Goal: Navigation & Orientation: Find specific page/section

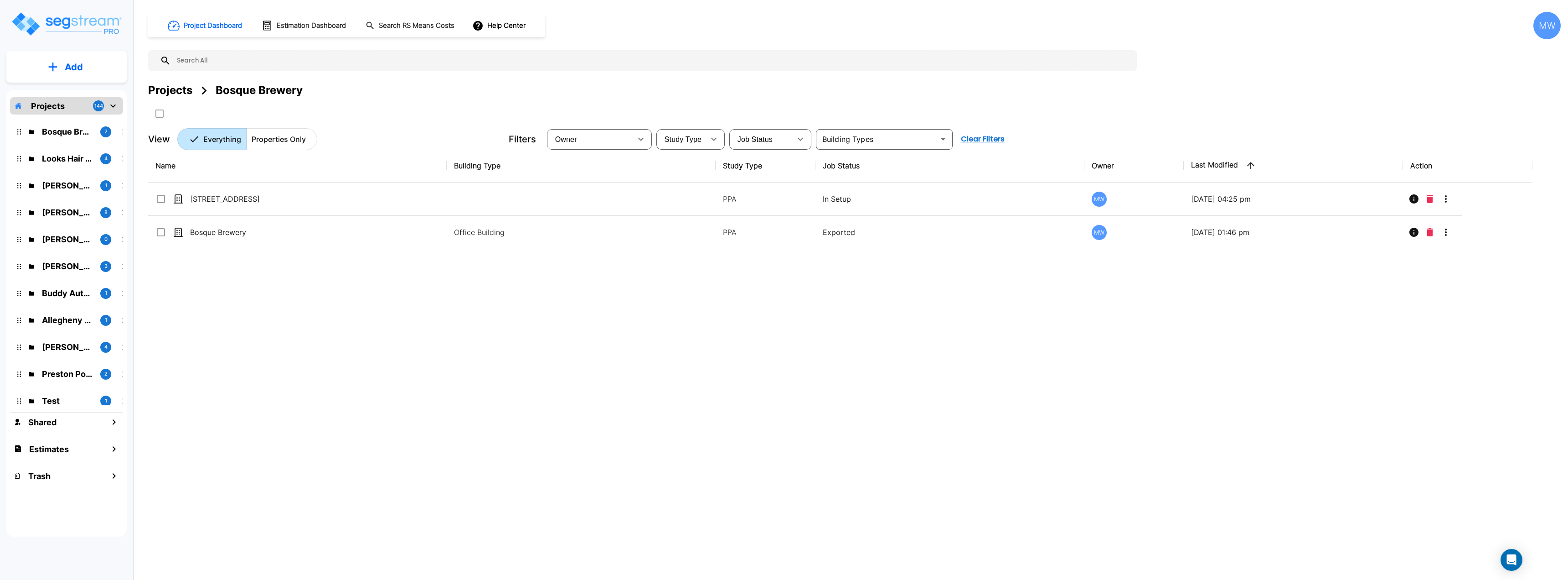
drag, startPoint x: 123, startPoint y: 134, endPoint x: 138, endPoint y: 165, distance: 34.4
click at [123, 134] on icon "mailbox folders" at bounding box center [123, 131] width 11 height 11
click at [58, 161] on p "Looks Hair Salon" at bounding box center [68, 158] width 51 height 13
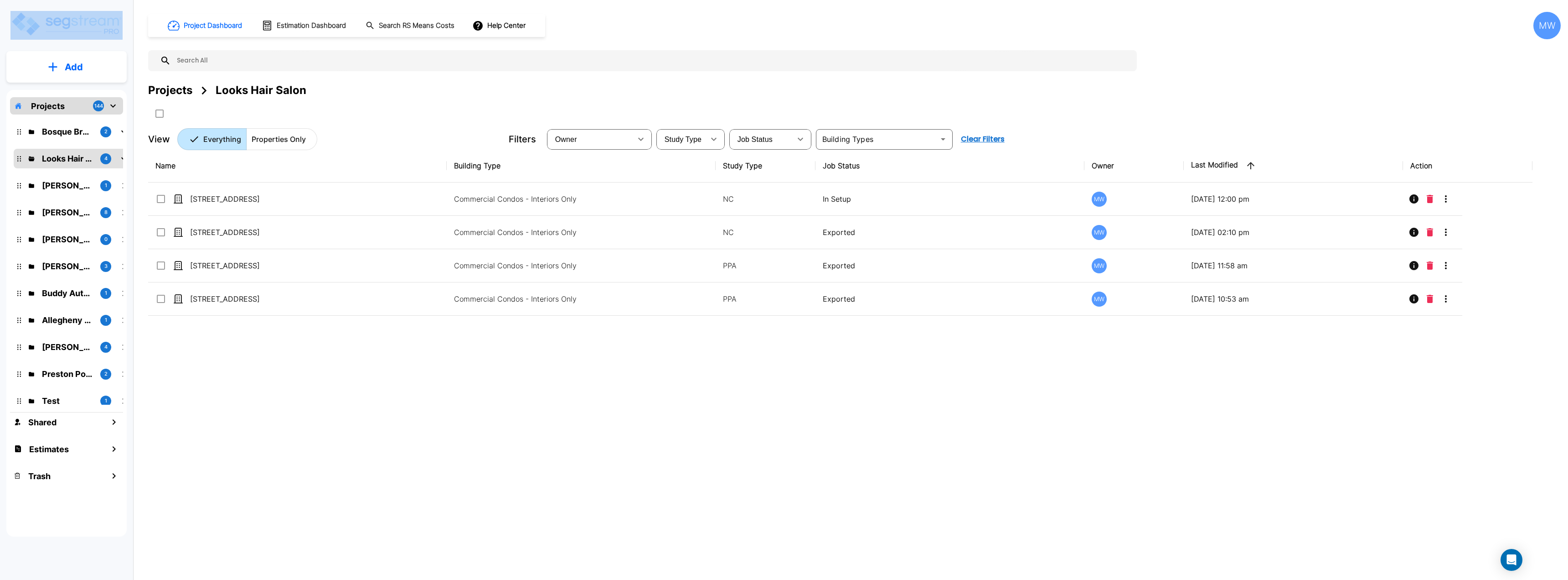
drag, startPoint x: 134, startPoint y: 1, endPoint x: 139, endPoint y: 0, distance: 5.1
click at [139, 0] on div "Add Projects 144 Bosque Brewery 2 Looks Hair Salon 4 [PERSON_NAME]'s Auto and G…" at bounding box center [784, 290] width 1568 height 580
click at [953, 10] on div "Project Dashboard Estimation Dashboard Search RS Means Costs Help Center MW Pro…" at bounding box center [855, 290] width 1428 height 580
click at [55, 129] on p "Bosque Brewery" at bounding box center [68, 131] width 51 height 13
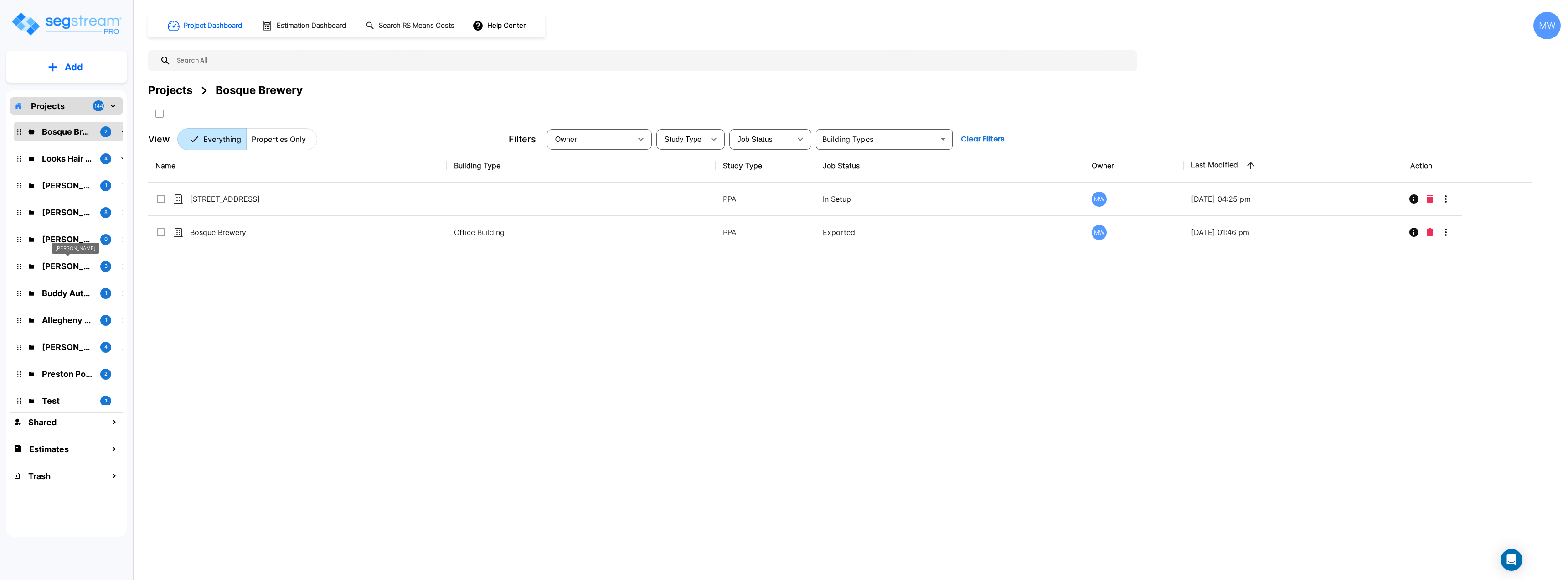
click at [68, 266] on p "[PERSON_NAME]" at bounding box center [68, 265] width 51 height 13
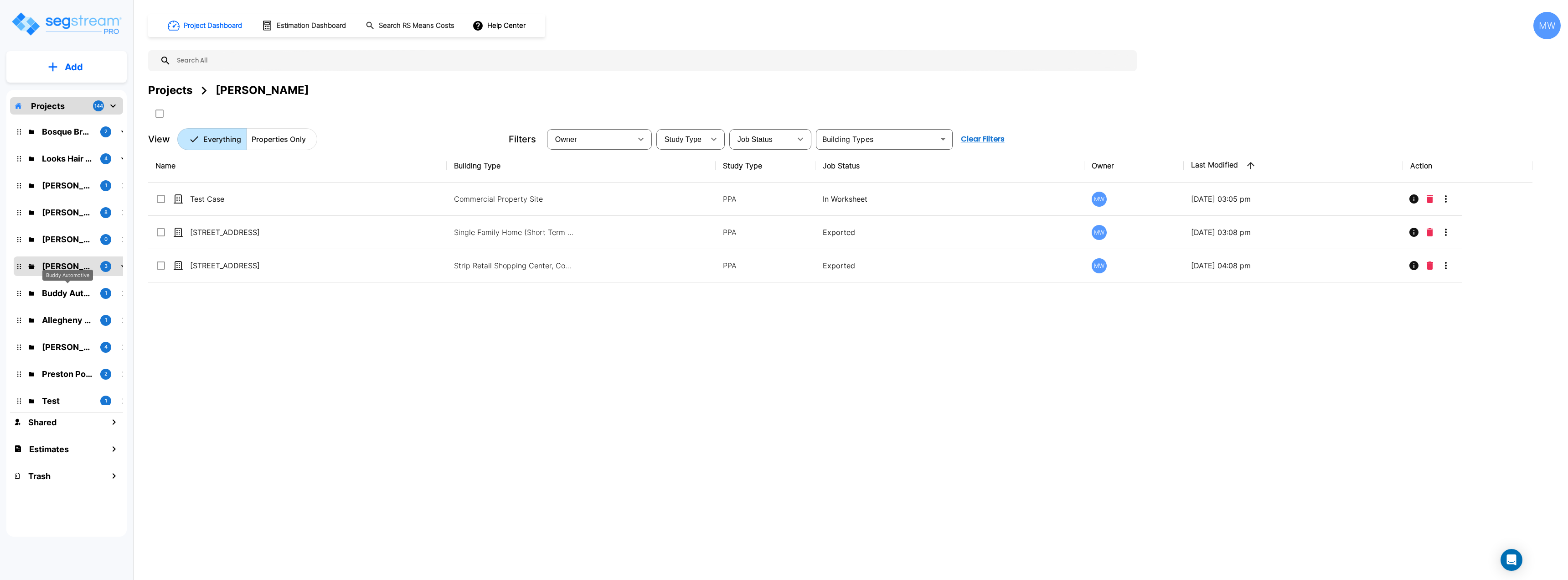
click at [61, 297] on p "Buddy Automotive" at bounding box center [68, 293] width 51 height 13
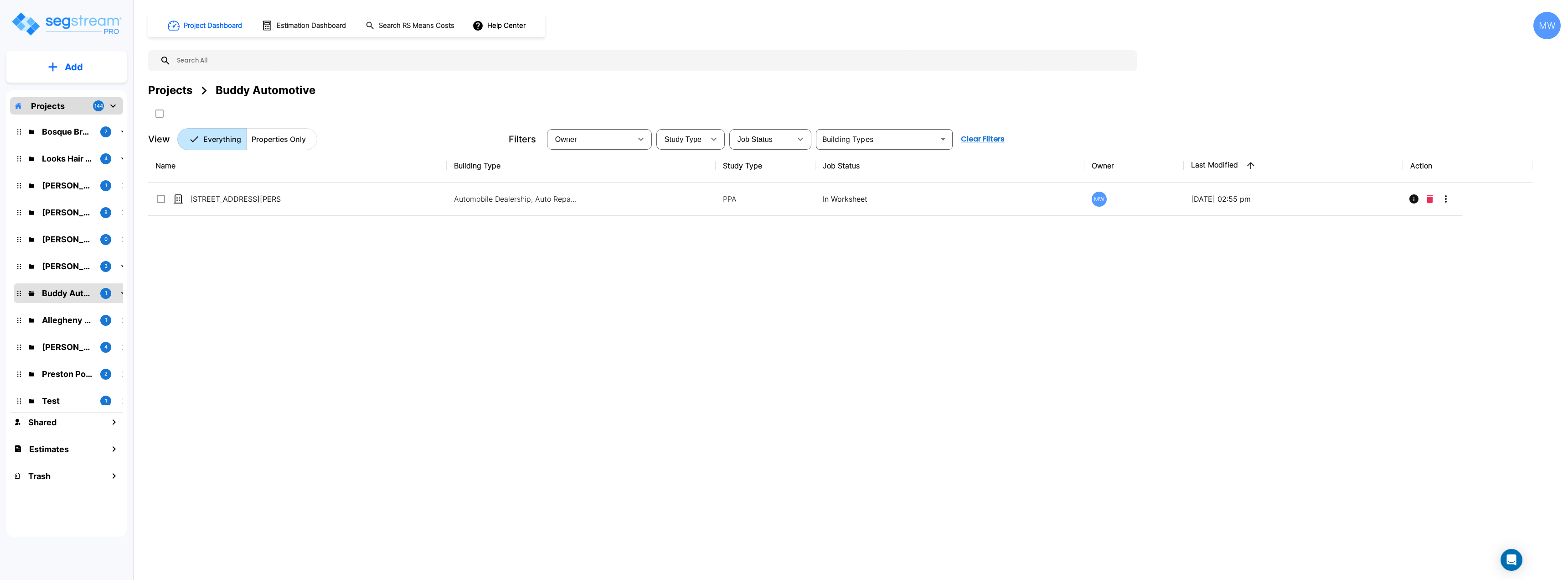
click at [62, 139] on div "Bosque Brewery 2" at bounding box center [73, 131] width 119 height 19
click at [74, 138] on div "Bosque Brewery 2" at bounding box center [73, 131] width 119 height 19
click at [52, 132] on p "Bosque Brewery" at bounding box center [68, 131] width 51 height 13
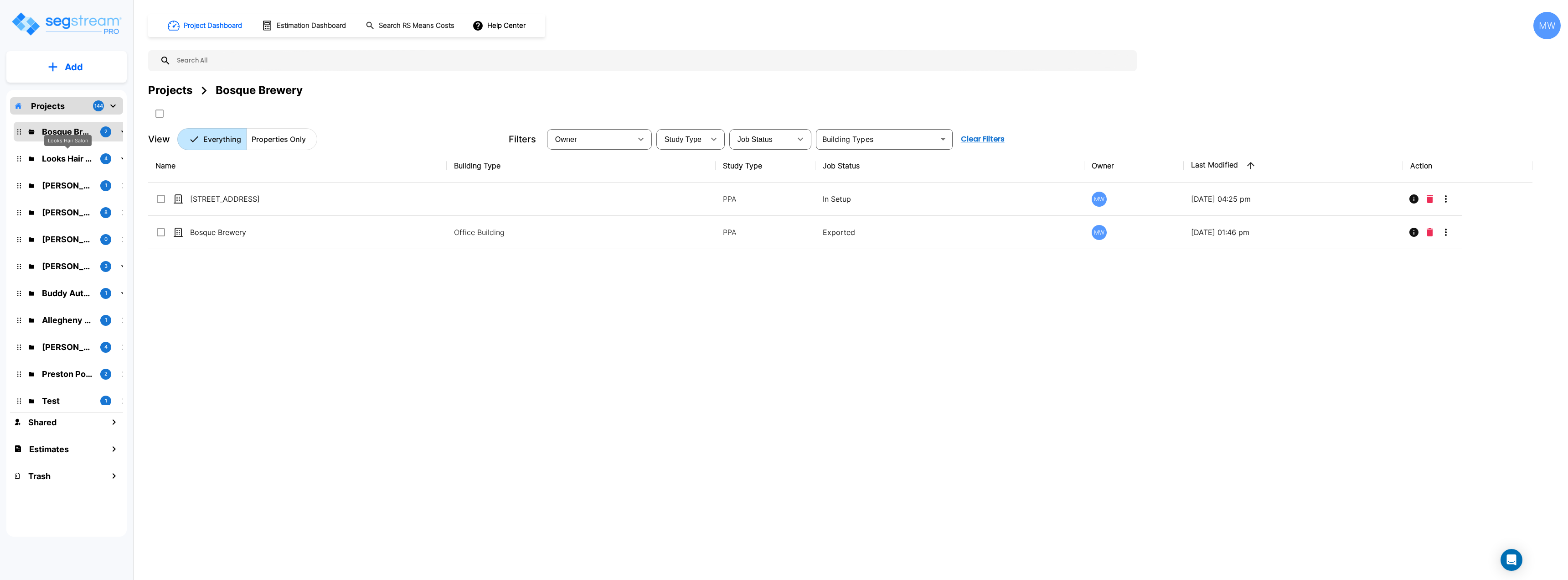
click at [74, 161] on p "Looks Hair Salon" at bounding box center [68, 158] width 51 height 13
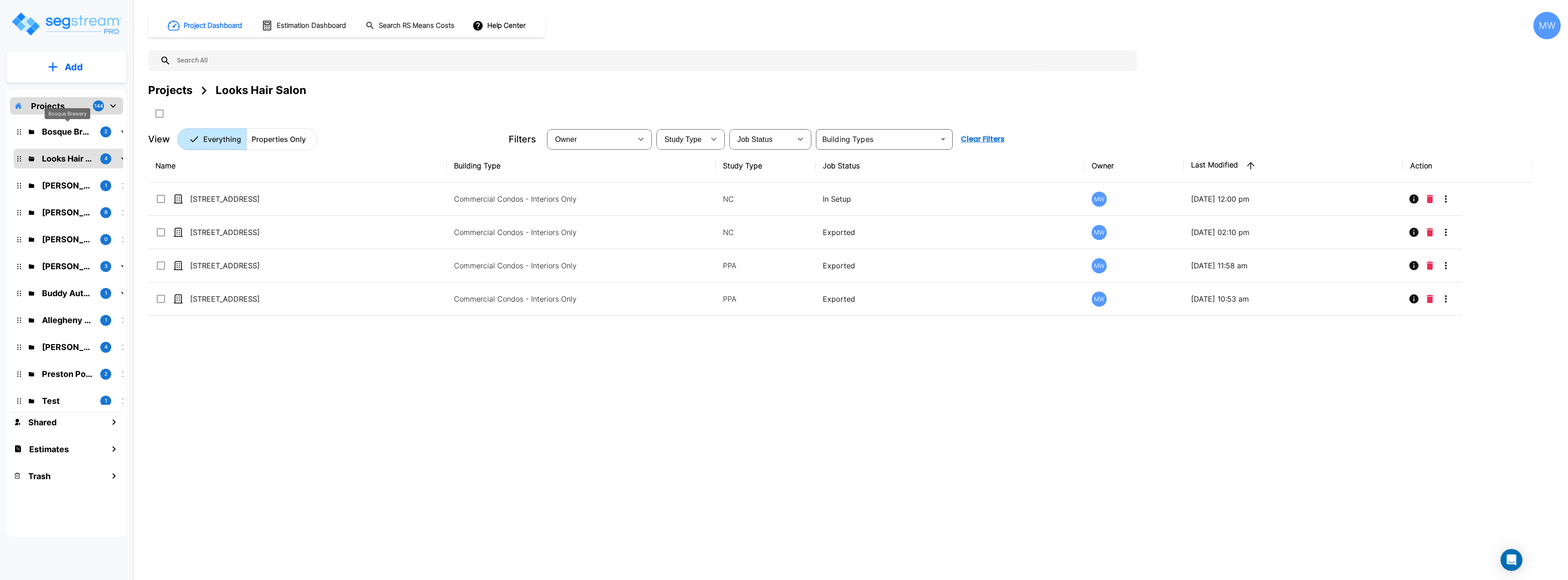
click at [53, 130] on p "Bosque Brewery" at bounding box center [68, 131] width 51 height 13
